Goal: Task Accomplishment & Management: Use online tool/utility

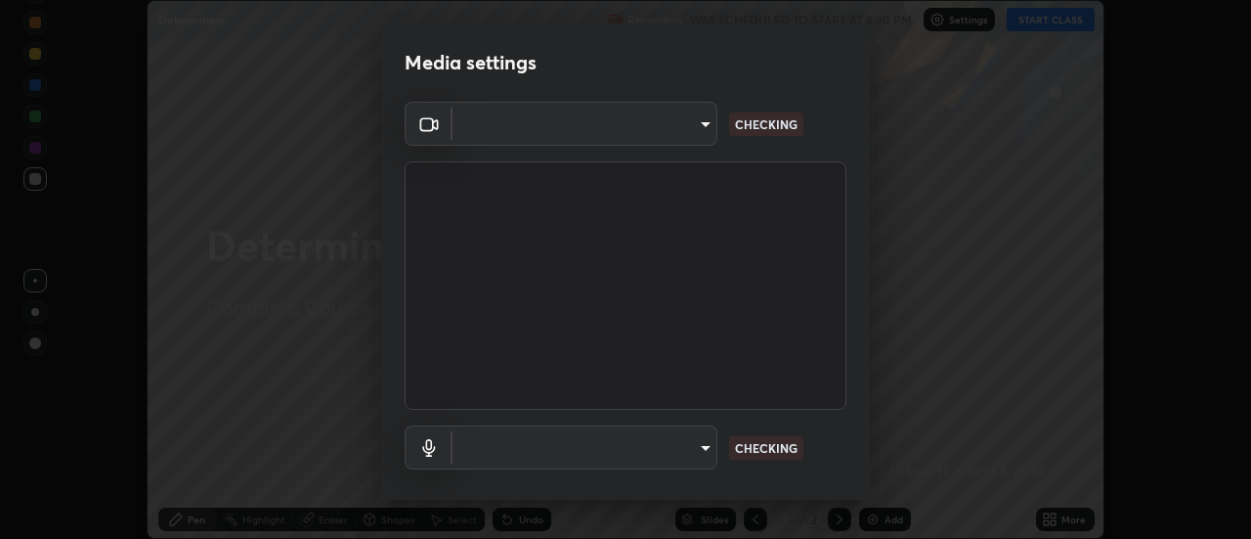
scroll to position [103, 0]
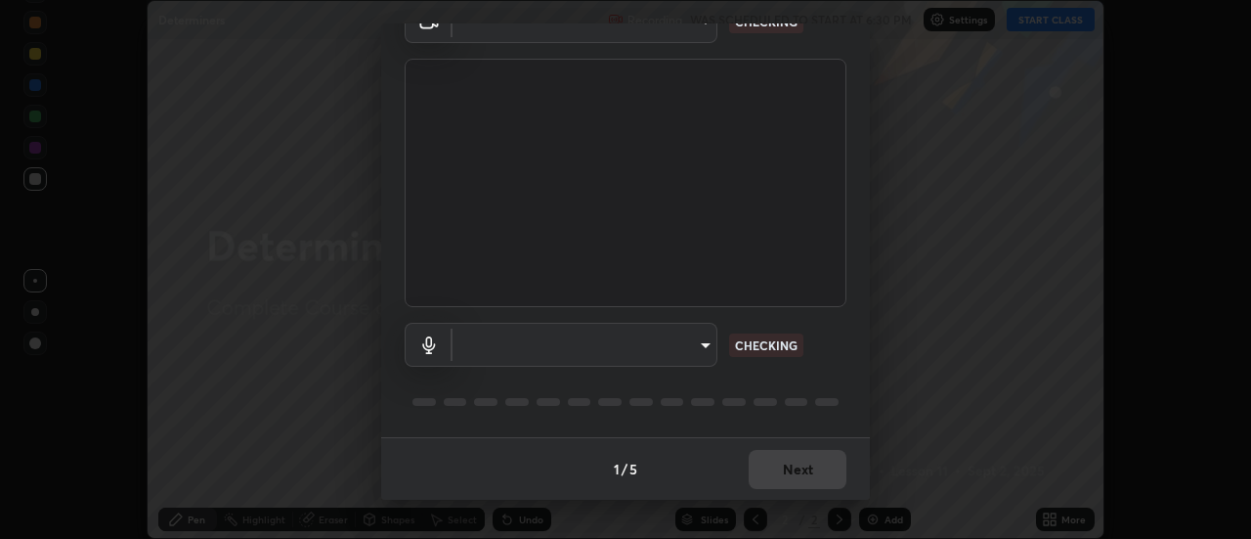
type input "1769541d7db8b910b2b6aaf592df5ff8660c63acaad49df9064175df0c6f581f"
type input "communications"
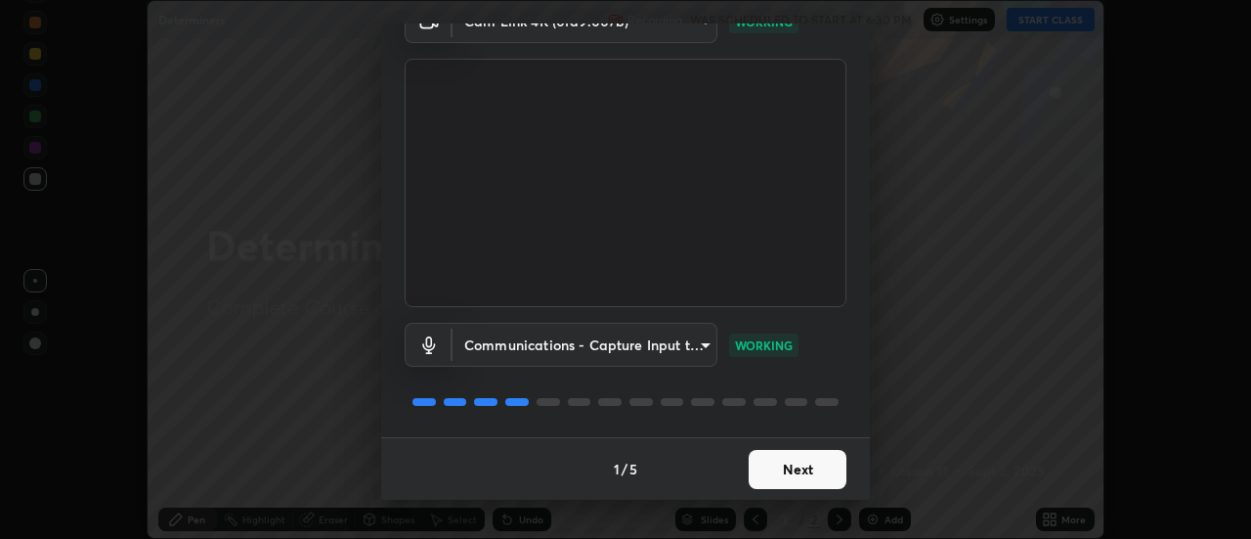
click at [816, 461] on button "Next" at bounding box center [798, 469] width 98 height 39
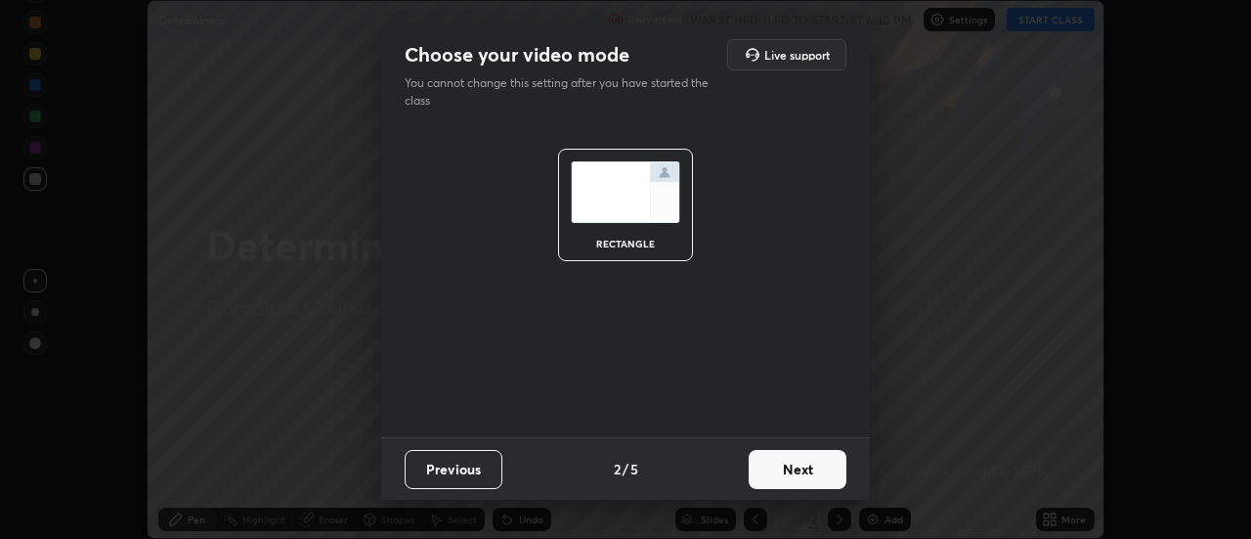
click at [807, 474] on button "Next" at bounding box center [798, 469] width 98 height 39
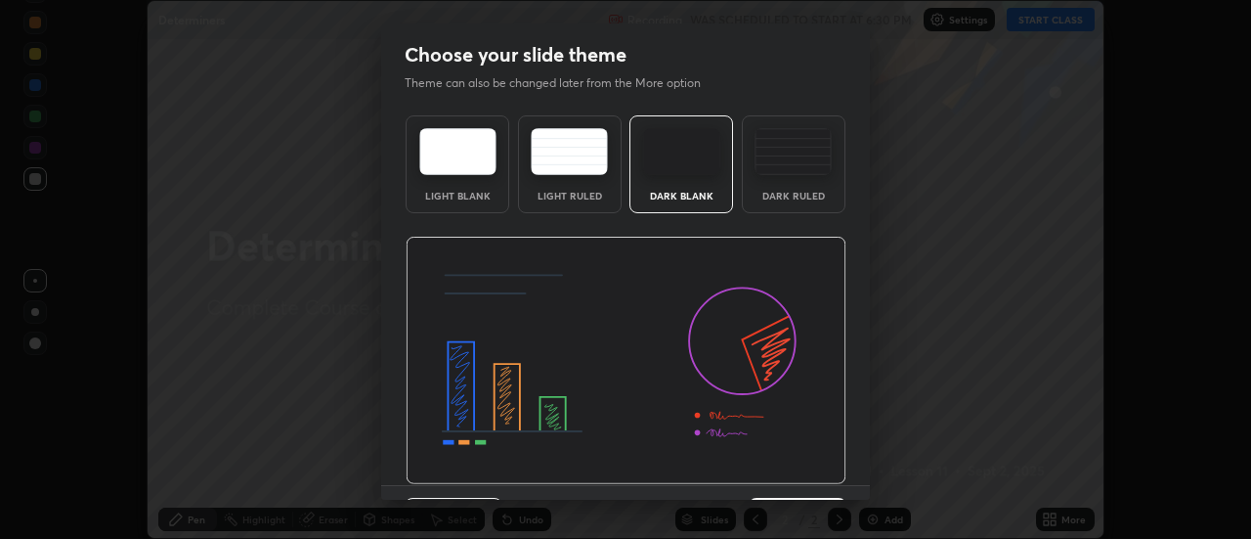
click at [797, 177] on div "Dark Ruled" at bounding box center [794, 164] width 104 height 98
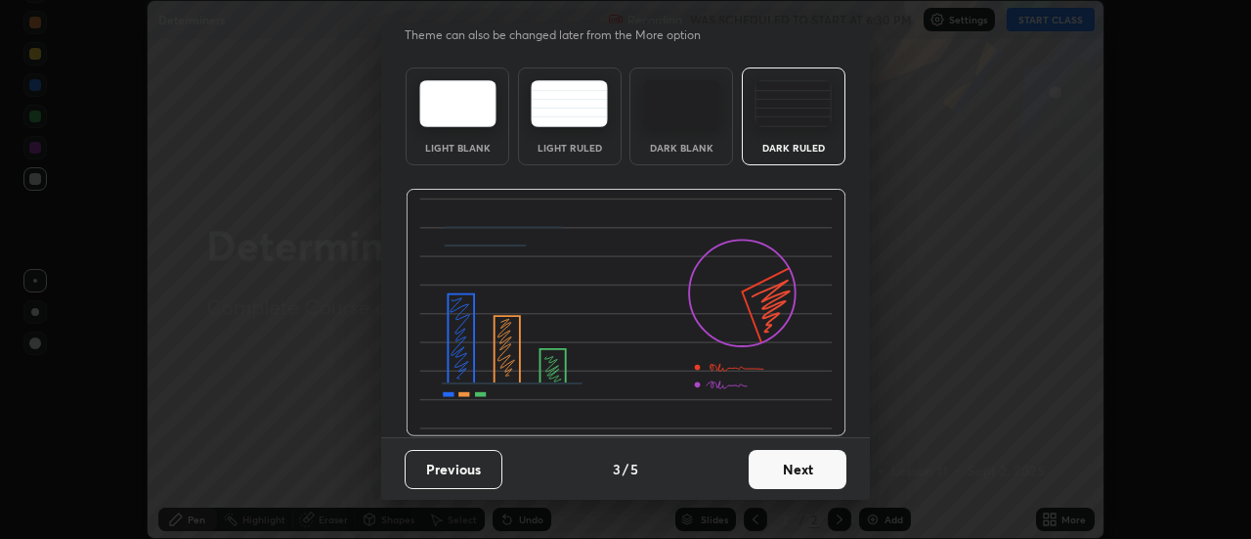
click at [802, 468] on button "Next" at bounding box center [798, 469] width 98 height 39
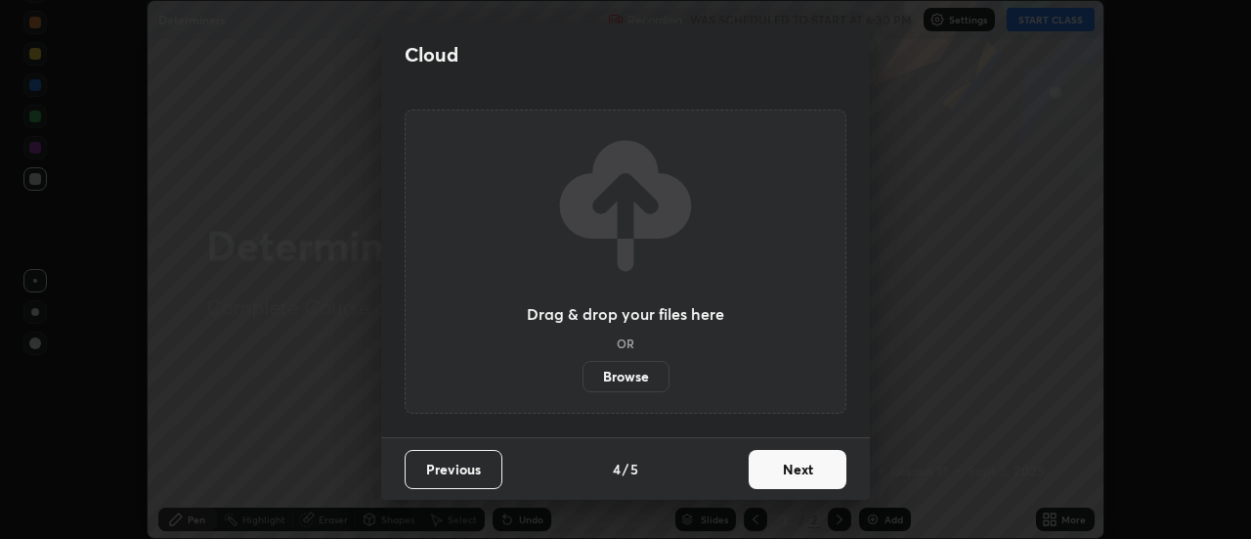
click at [801, 474] on button "Next" at bounding box center [798, 469] width 98 height 39
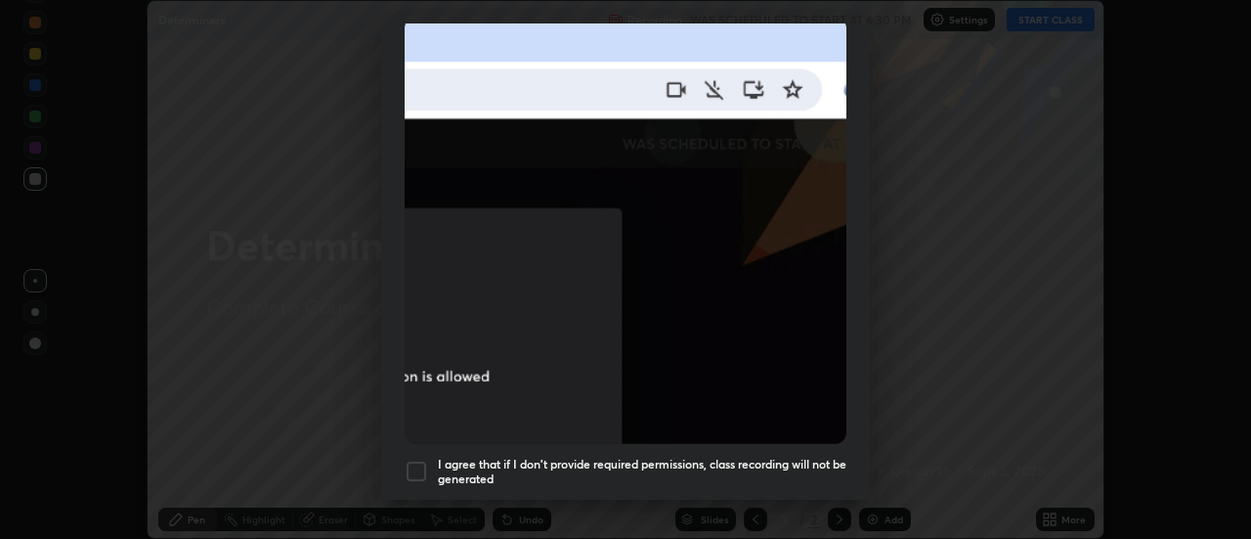
scroll to position [502, 0]
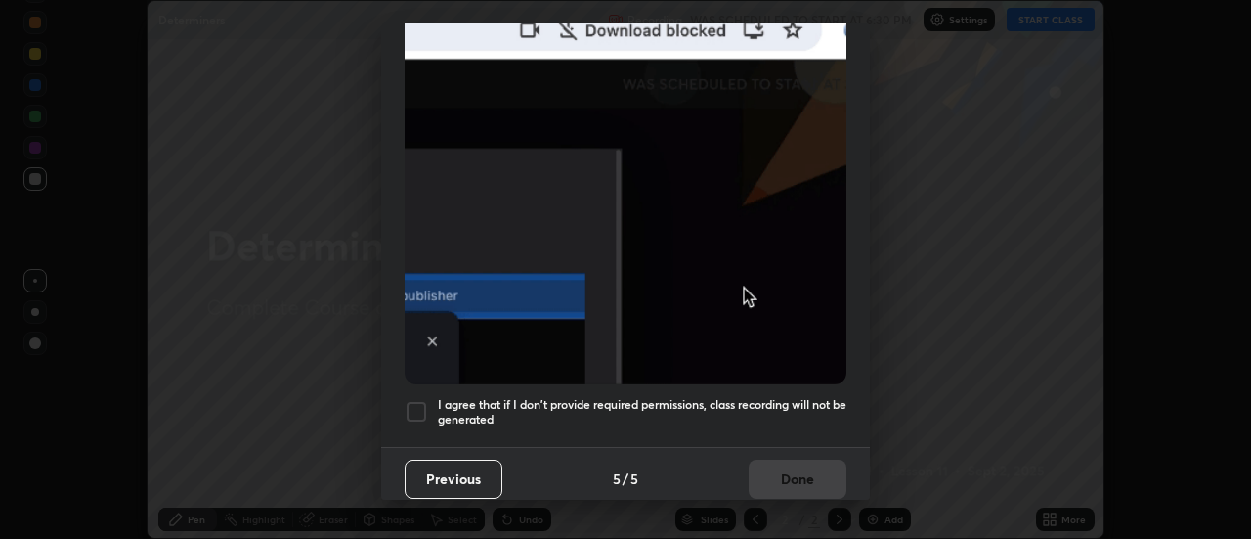
click at [418, 400] on div at bounding box center [416, 411] width 23 height 23
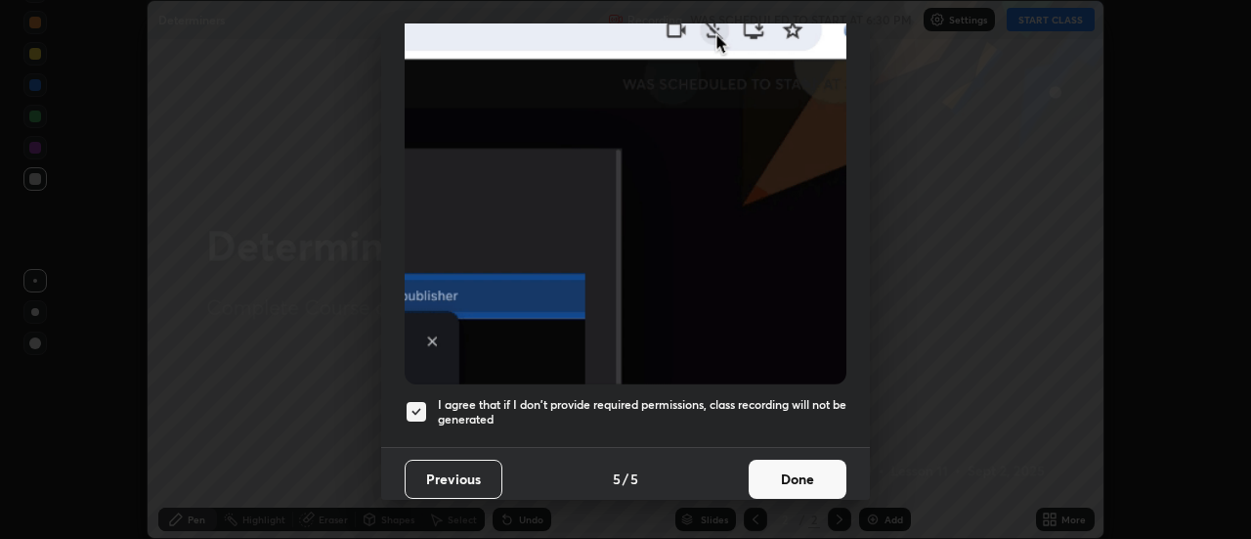
click at [788, 488] on button "Done" at bounding box center [798, 479] width 98 height 39
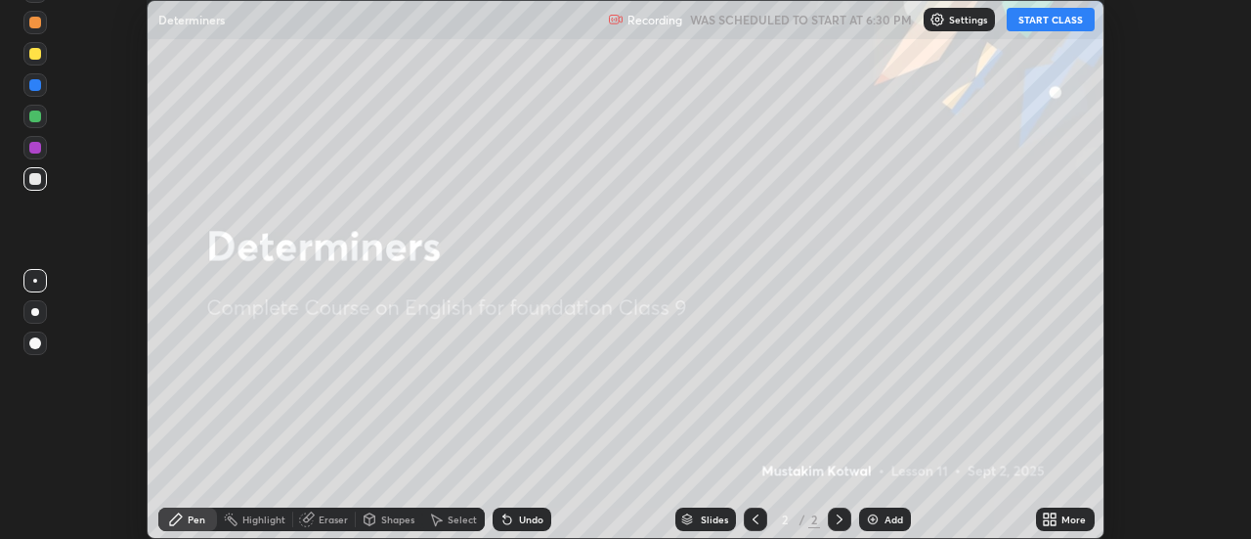
click at [1037, 23] on button "START CLASS" at bounding box center [1051, 19] width 88 height 23
click at [1042, 15] on button "START CLASS" at bounding box center [1051, 19] width 88 height 23
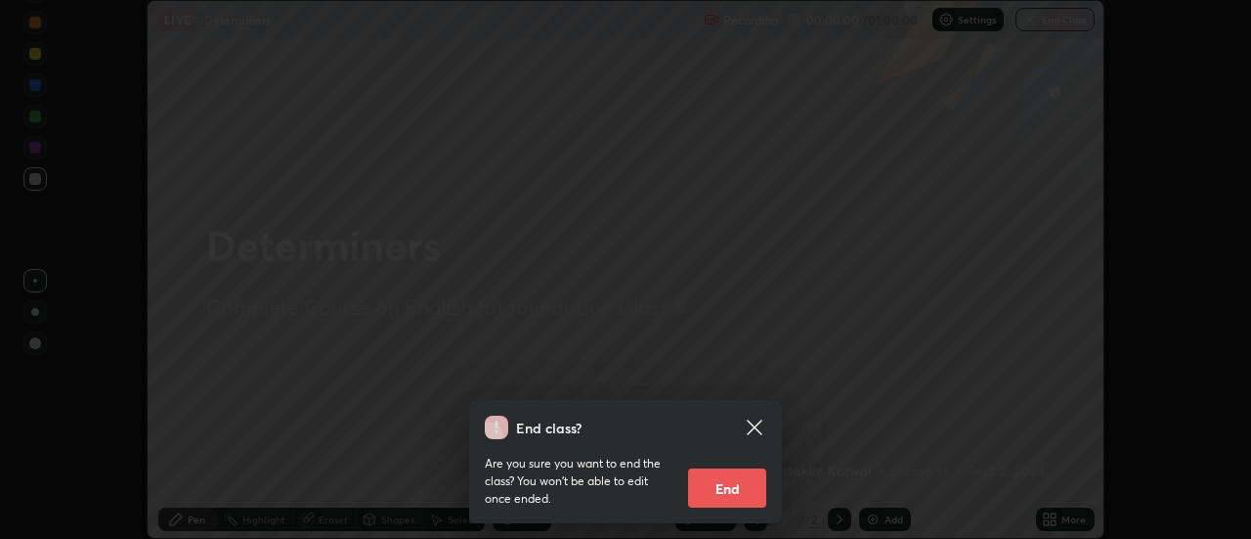
click at [942, 238] on div "End class? Are you sure you want to end the class? You won’t be able to edit on…" at bounding box center [625, 269] width 1251 height 539
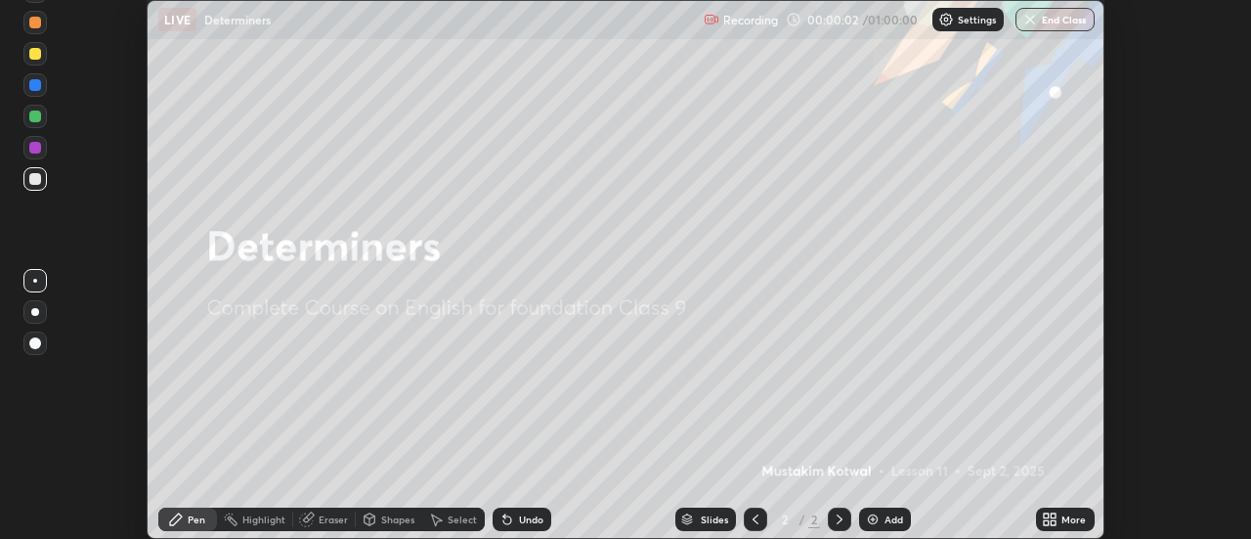
click at [879, 513] on img at bounding box center [873, 519] width 16 height 16
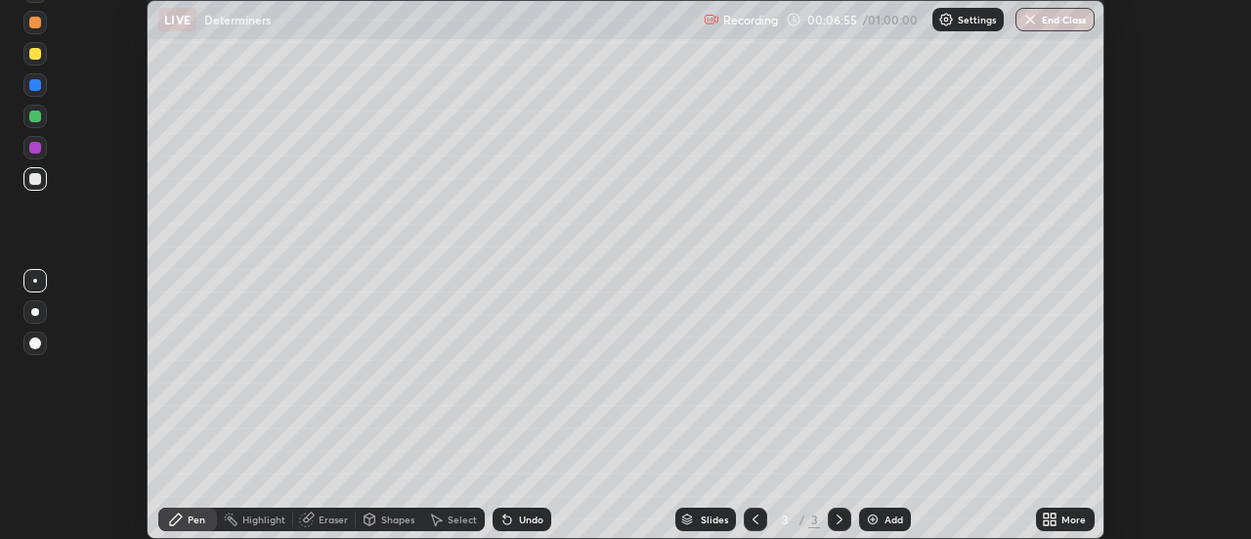
click at [37, 112] on div at bounding box center [35, 116] width 12 height 12
click at [874, 514] on img at bounding box center [873, 519] width 16 height 16
click at [35, 86] on div at bounding box center [35, 85] width 12 height 12
click at [35, 181] on div at bounding box center [35, 179] width 12 height 12
click at [837, 510] on div at bounding box center [839, 518] width 23 height 23
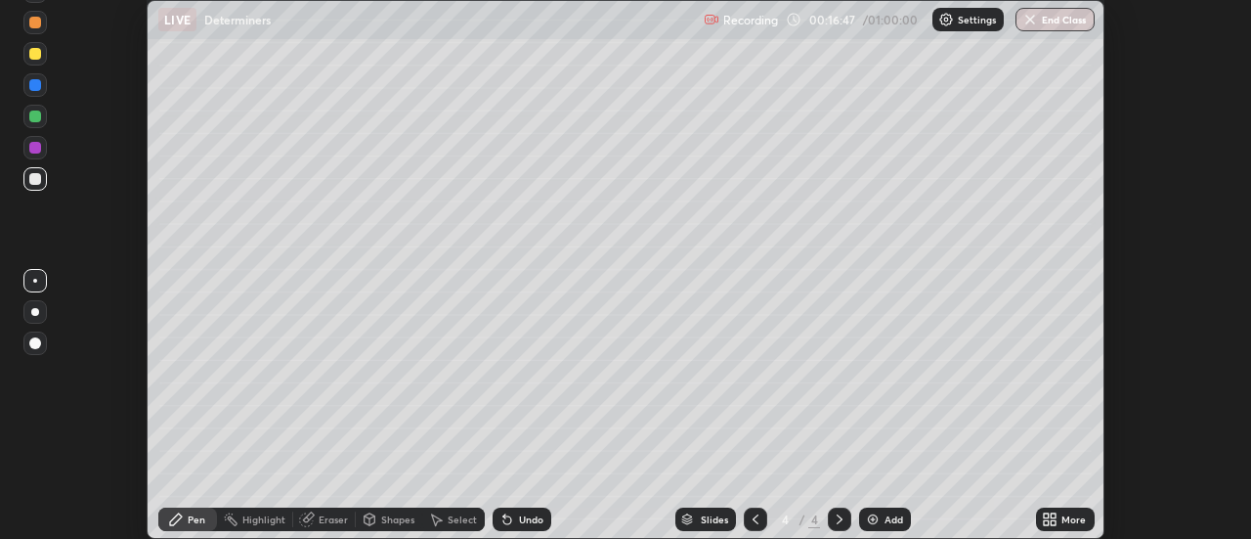
click at [881, 520] on div "Add" at bounding box center [885, 518] width 52 height 23
click at [881, 515] on div "Add" at bounding box center [885, 518] width 52 height 23
click at [34, 85] on div at bounding box center [35, 85] width 12 height 12
click at [32, 121] on div at bounding box center [35, 116] width 12 height 12
click at [839, 519] on icon at bounding box center [840, 519] width 16 height 16
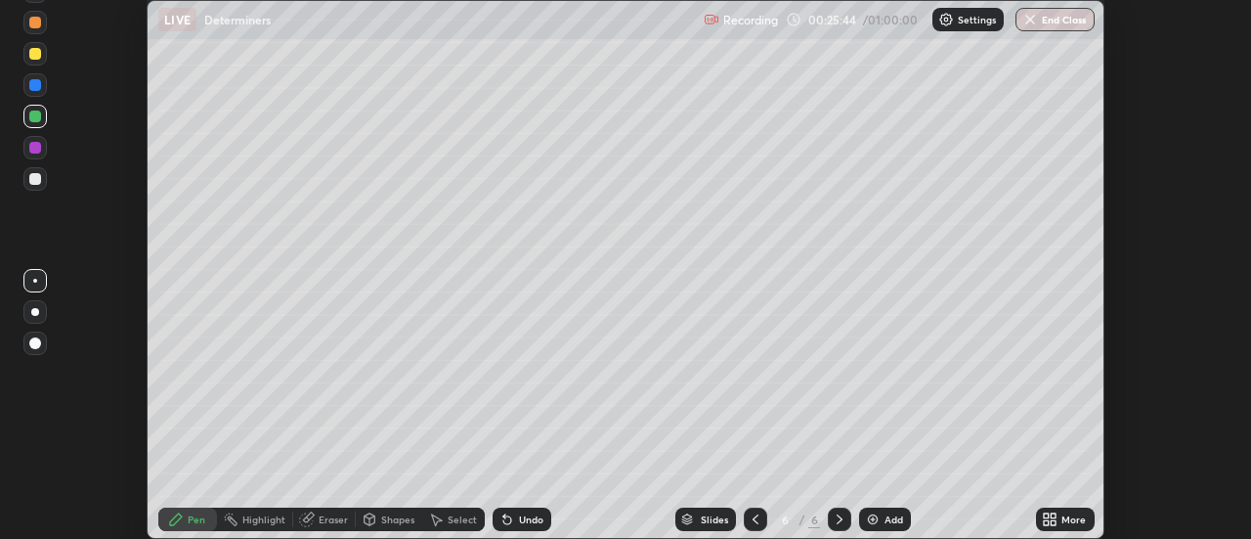
click at [875, 515] on img at bounding box center [873, 519] width 16 height 16
click at [32, 32] on div at bounding box center [34, 22] width 23 height 23
click at [38, 124] on div at bounding box center [34, 116] width 23 height 23
click at [37, 154] on div at bounding box center [34, 147] width 23 height 23
click at [33, 189] on div at bounding box center [34, 178] width 23 height 23
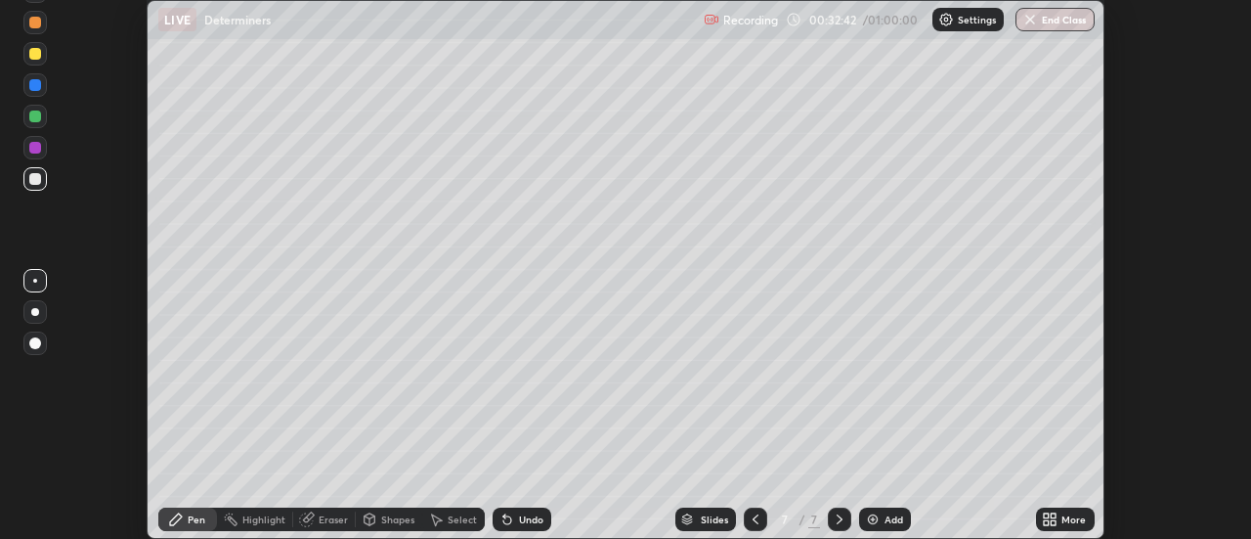
click at [873, 520] on img at bounding box center [873, 519] width 16 height 16
click at [33, 115] on div at bounding box center [35, 116] width 12 height 12
click at [39, 52] on div at bounding box center [35, 54] width 12 height 12
click at [879, 517] on img at bounding box center [873, 519] width 16 height 16
click at [35, 117] on div at bounding box center [35, 116] width 12 height 12
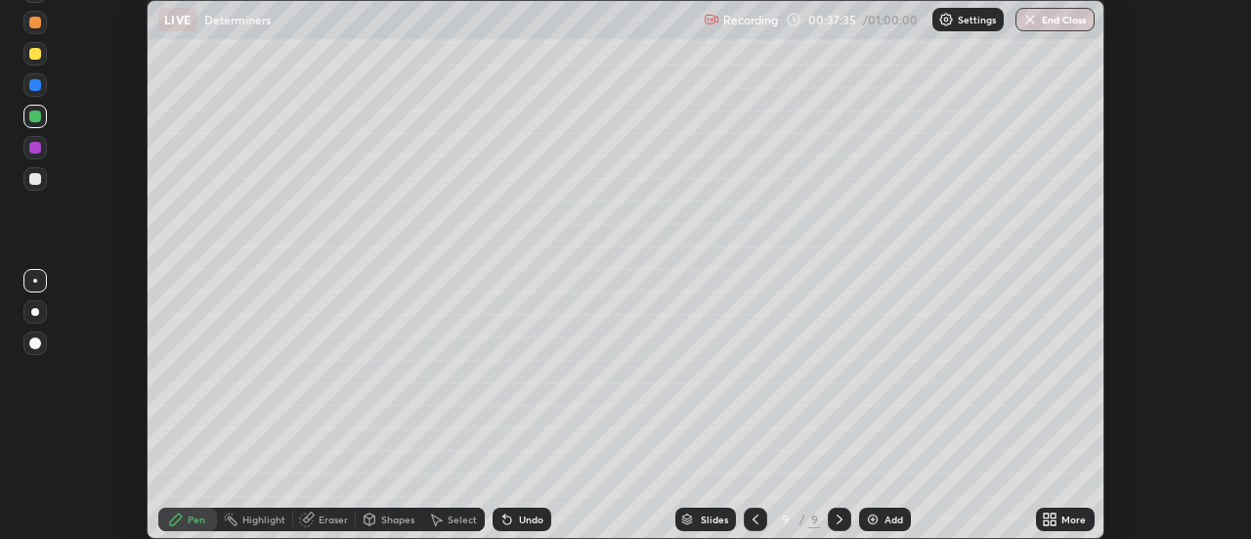
click at [43, 121] on div at bounding box center [34, 116] width 23 height 23
click at [870, 517] on img at bounding box center [873, 519] width 16 height 16
click at [35, 152] on div at bounding box center [35, 148] width 12 height 12
click at [866, 511] on img at bounding box center [874, 519] width 16 height 16
click at [38, 114] on div at bounding box center [35, 116] width 12 height 12
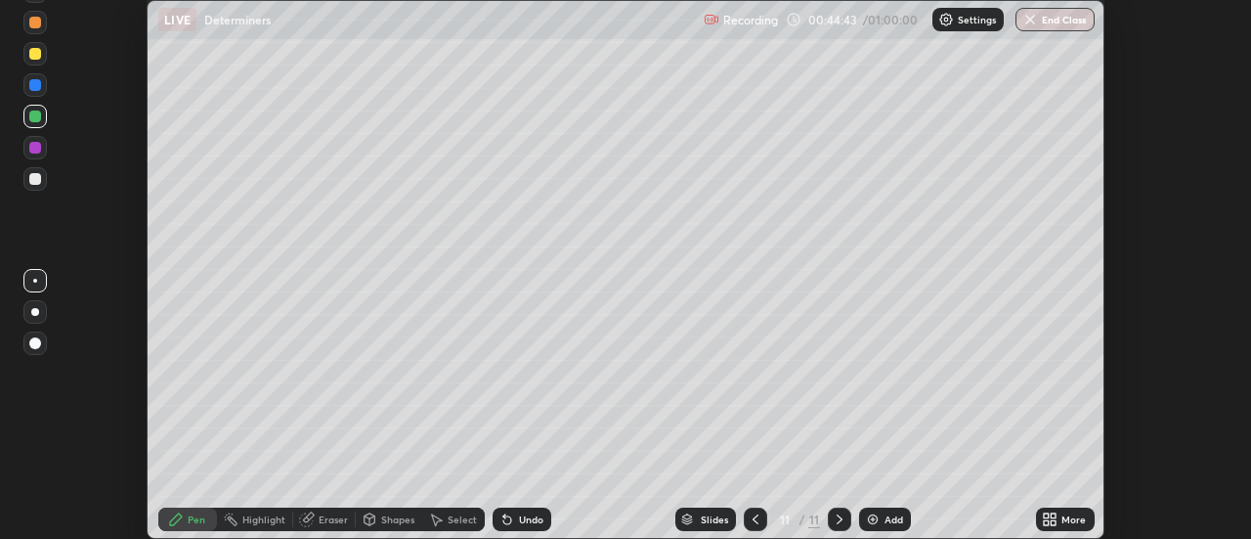
click at [31, 184] on div at bounding box center [35, 179] width 12 height 12
click at [890, 527] on div "Add" at bounding box center [885, 518] width 52 height 23
click at [38, 57] on div at bounding box center [35, 54] width 12 height 12
click at [32, 113] on div at bounding box center [35, 116] width 12 height 12
click at [44, 169] on div at bounding box center [34, 178] width 23 height 23
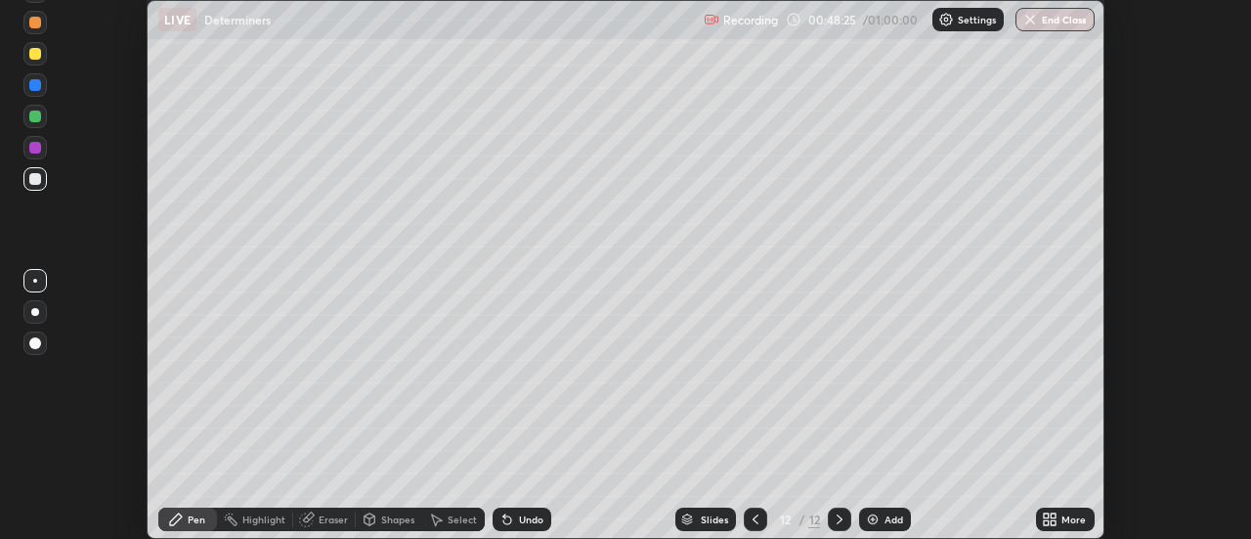
click at [30, 180] on div at bounding box center [35, 179] width 12 height 12
click at [323, 520] on div "Eraser" at bounding box center [333, 519] width 29 height 10
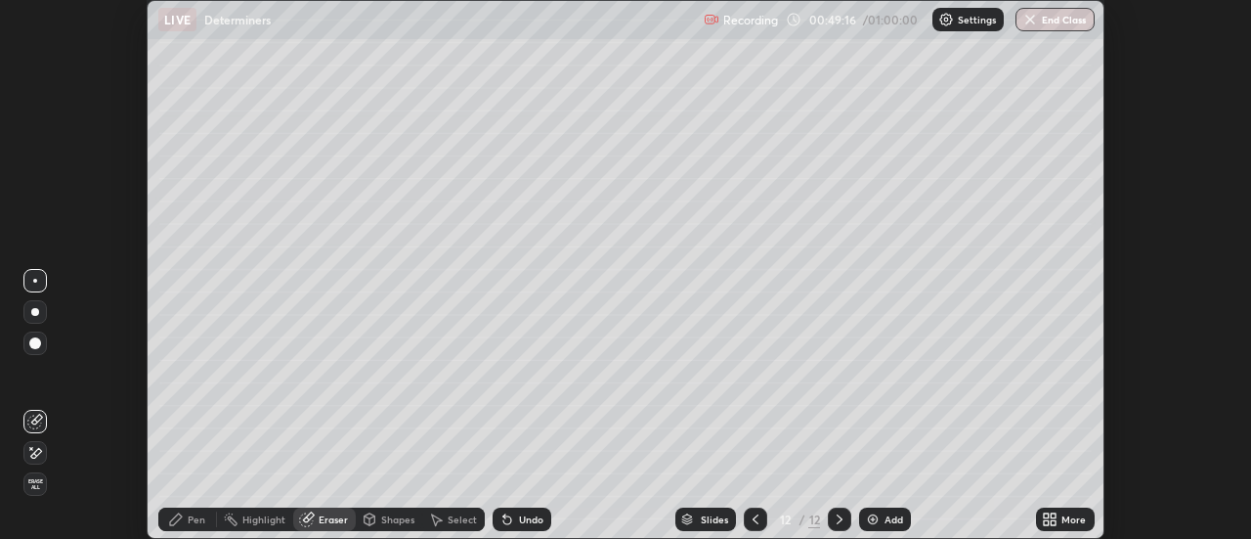
click at [197, 518] on div "Pen" at bounding box center [197, 519] width 18 height 10
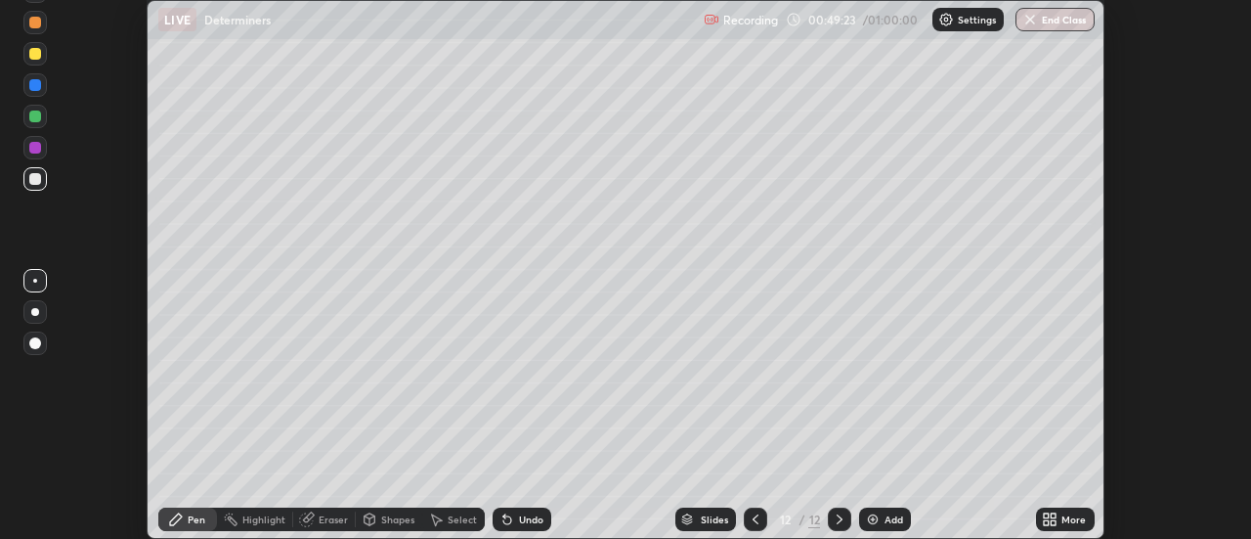
click at [31, 59] on div at bounding box center [35, 54] width 12 height 12
click at [33, 22] on div at bounding box center [35, 23] width 12 height 12
click at [874, 523] on img at bounding box center [873, 519] width 16 height 16
click at [753, 520] on icon at bounding box center [756, 519] width 6 height 10
click at [885, 524] on div "Add" at bounding box center [894, 519] width 19 height 10
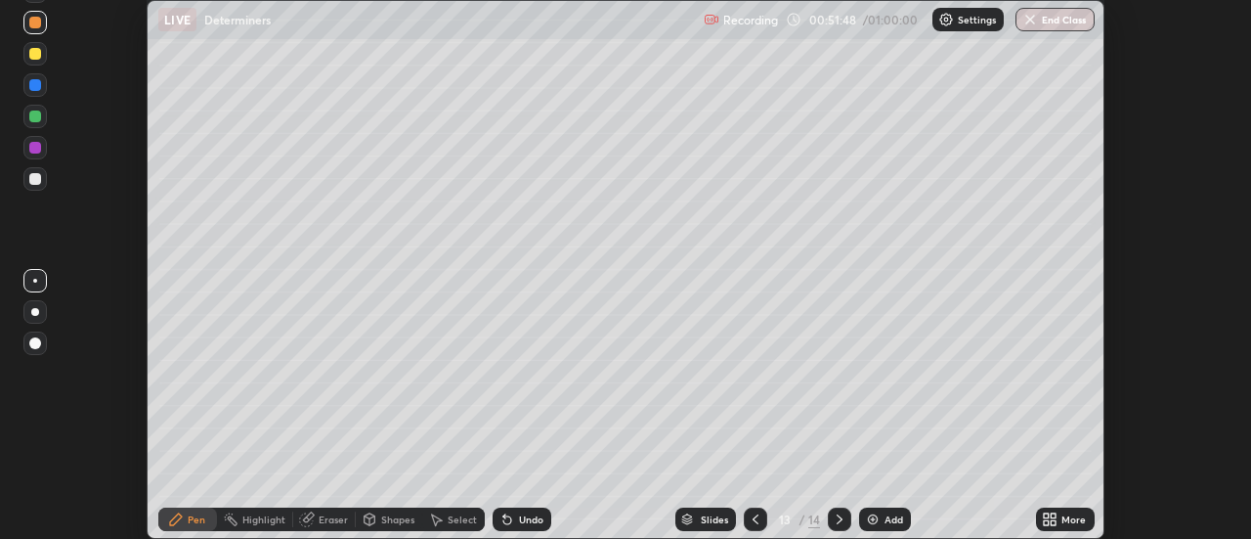
click at [40, 114] on div at bounding box center [35, 116] width 12 height 12
click at [32, 181] on div at bounding box center [35, 179] width 12 height 12
click at [1062, 23] on button "End Class" at bounding box center [1055, 19] width 79 height 23
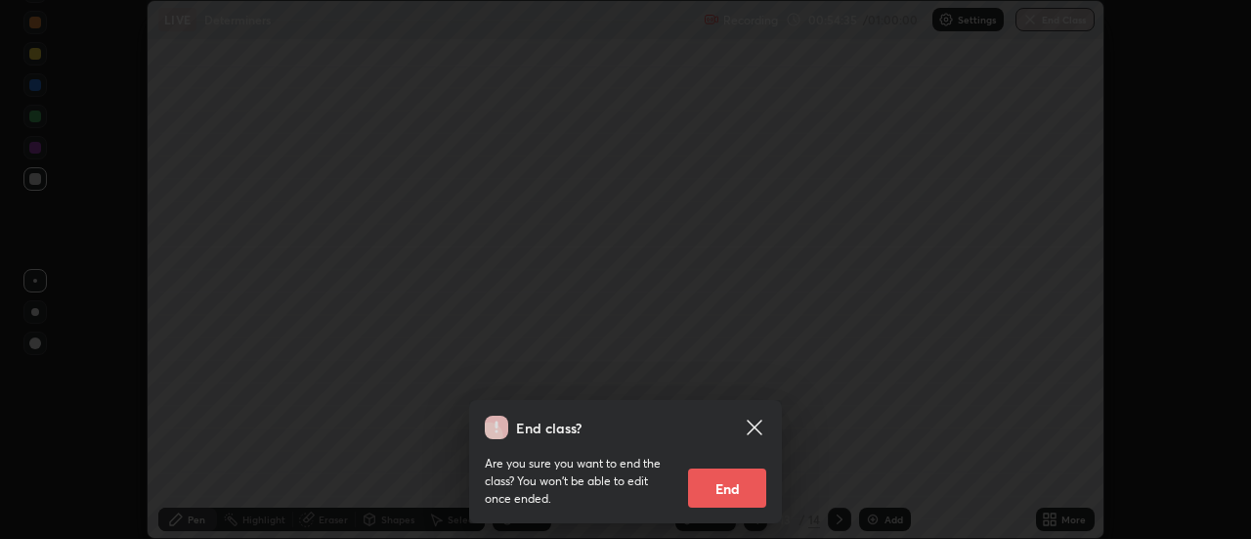
click at [731, 486] on button "End" at bounding box center [727, 487] width 78 height 39
